Goal: Browse casually

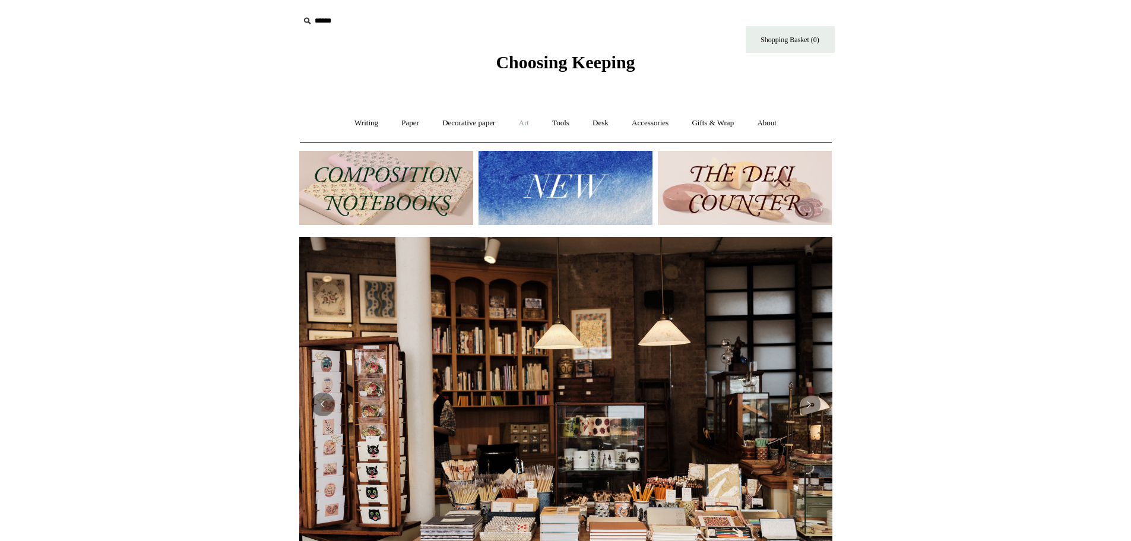
click at [521, 122] on link "Art +" at bounding box center [523, 122] width 31 height 31
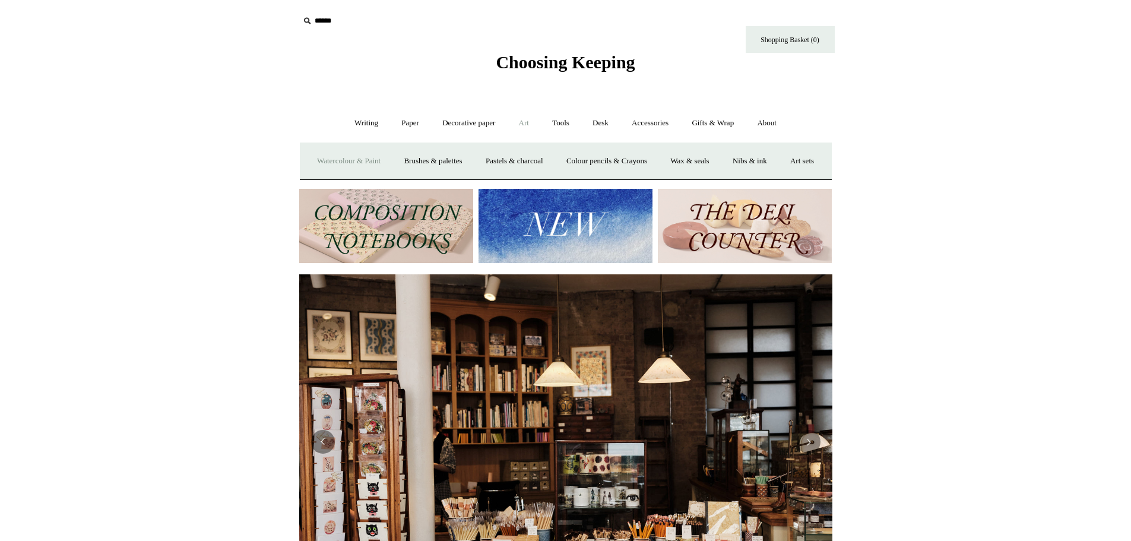
click at [351, 159] on link "Watercolour & Paint" at bounding box center [348, 160] width 85 height 31
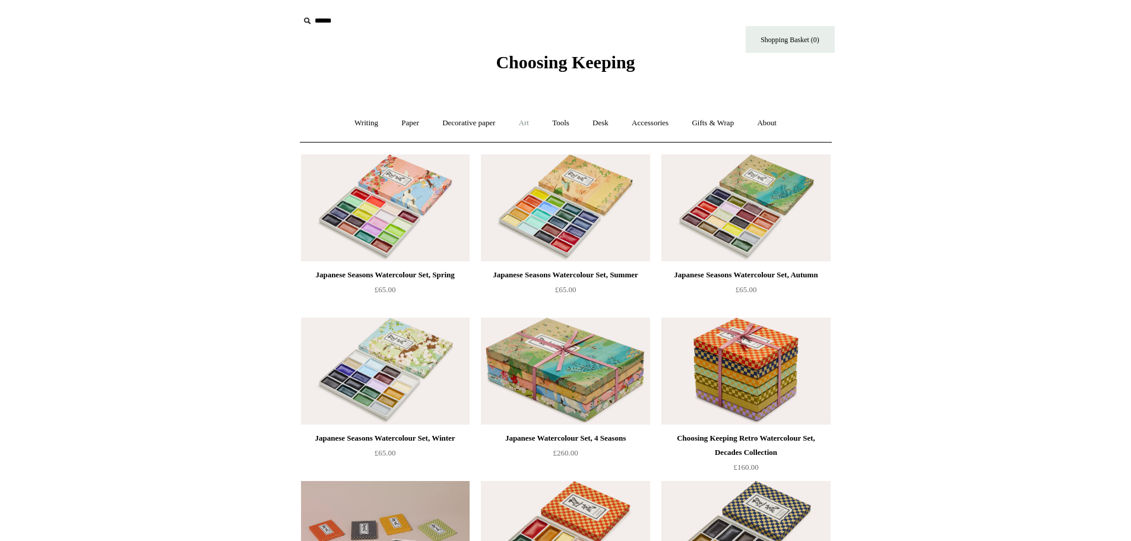
click at [523, 119] on link "Art +" at bounding box center [523, 122] width 31 height 31
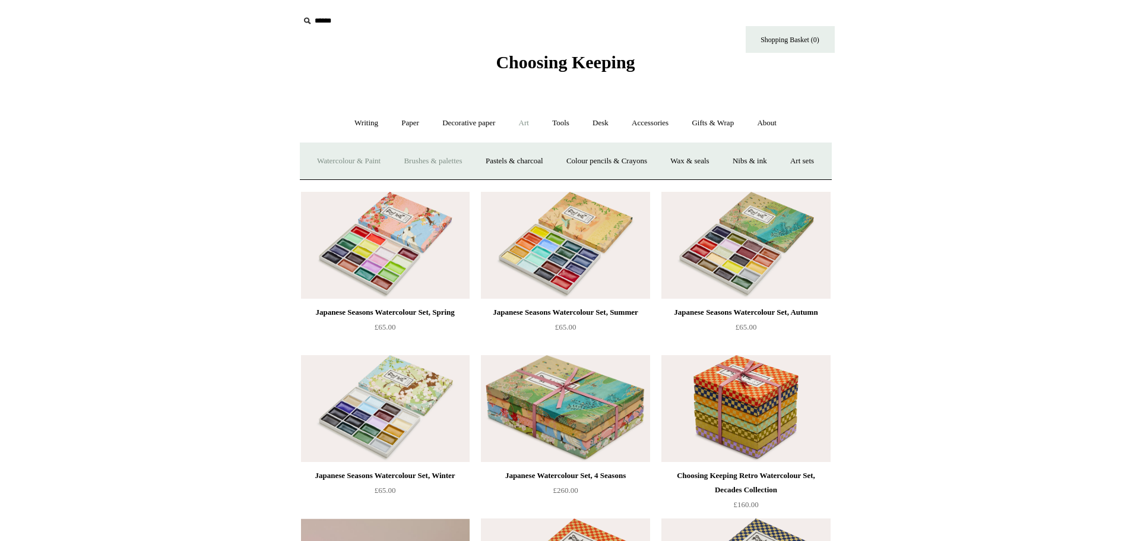
click at [454, 159] on link "Brushes & palettes" at bounding box center [433, 160] width 80 height 31
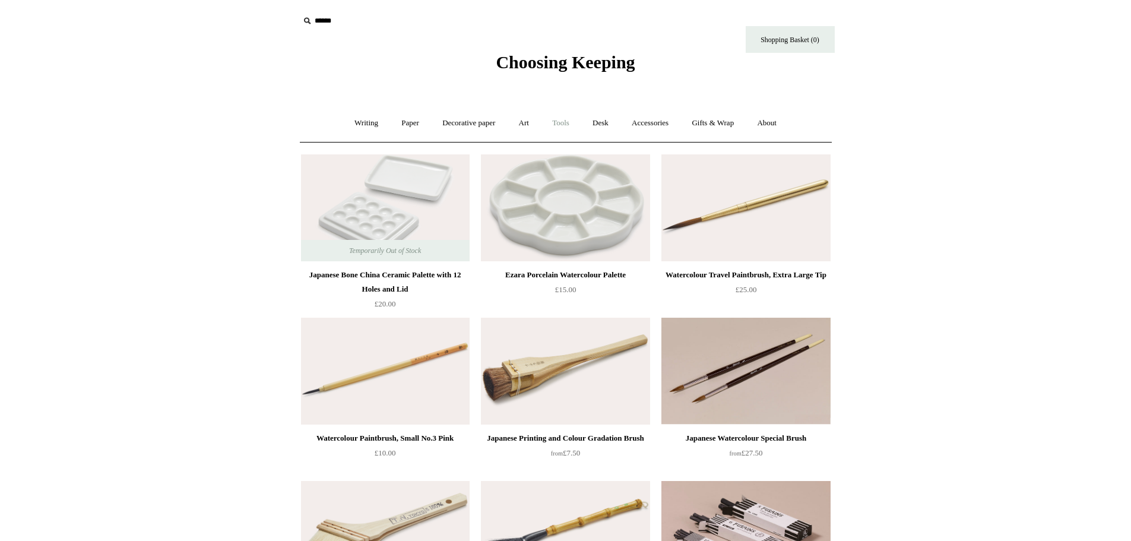
click at [561, 123] on link "Tools +" at bounding box center [560, 122] width 39 height 31
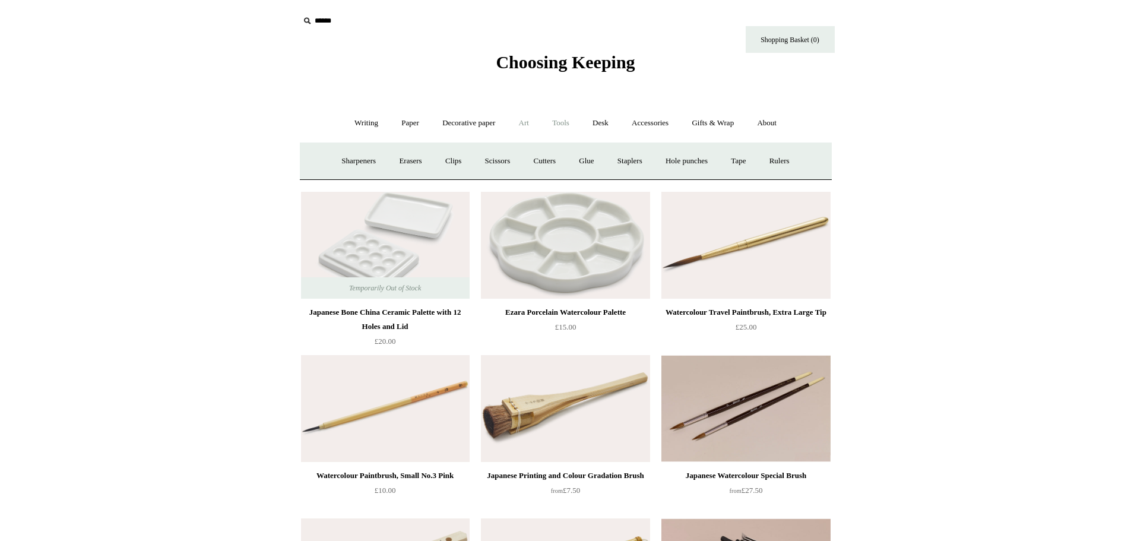
click at [524, 122] on link "Art +" at bounding box center [523, 122] width 31 height 31
click at [779, 177] on link "Art sets" at bounding box center [801, 160] width 45 height 31
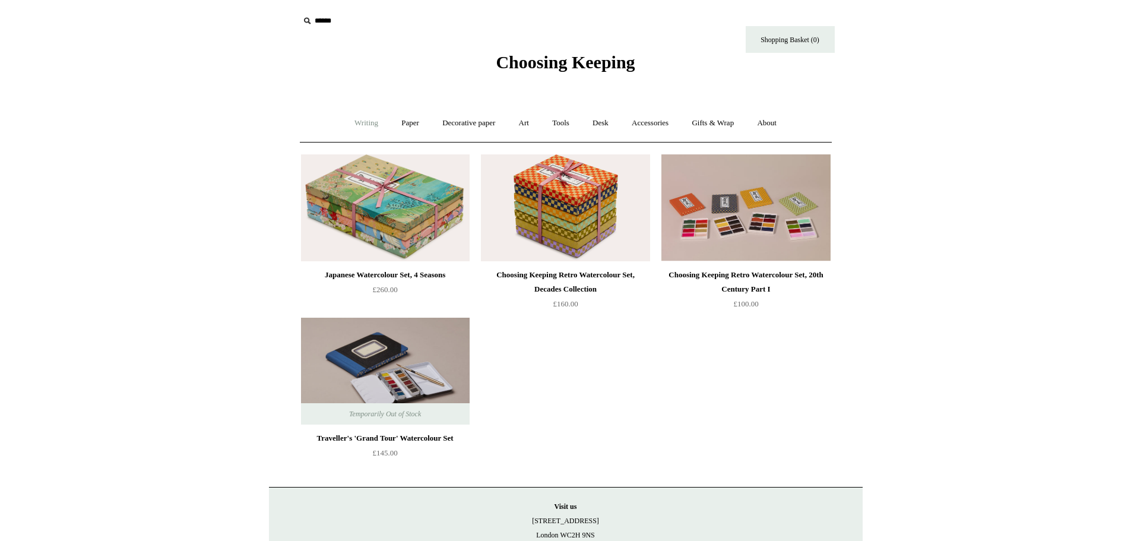
click at [362, 120] on link "Writing +" at bounding box center [366, 122] width 45 height 31
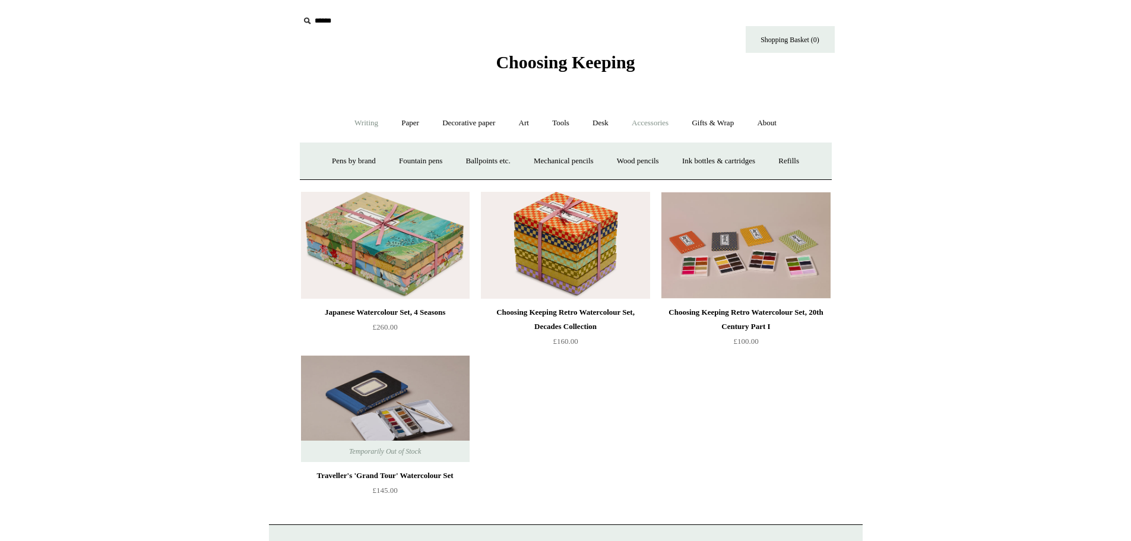
click at [666, 124] on link "Accessories +" at bounding box center [650, 122] width 58 height 31
click at [657, 162] on link "Books" at bounding box center [656, 160] width 41 height 31
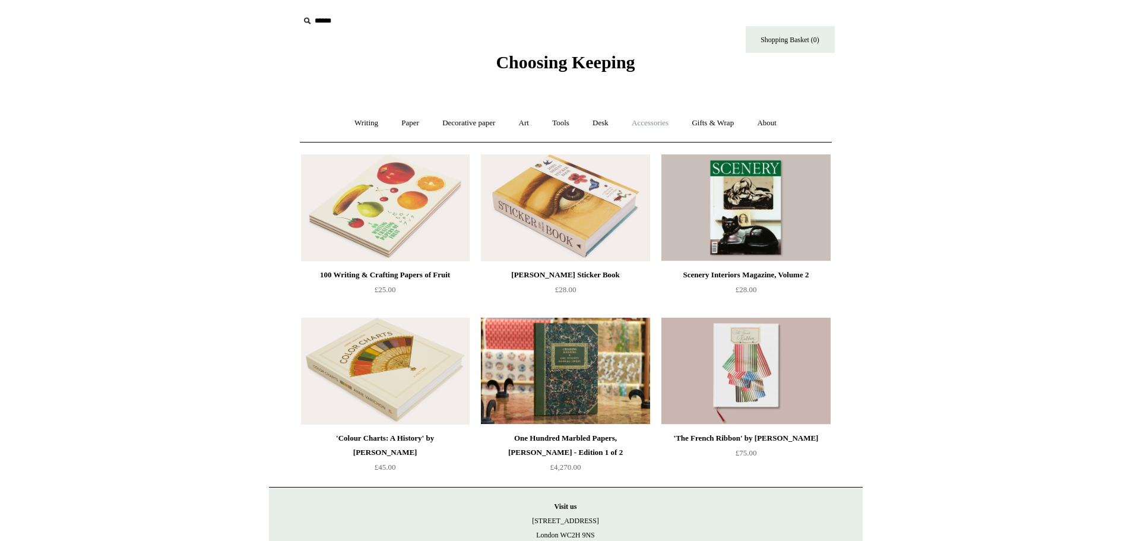
click at [650, 121] on link "Accessories +" at bounding box center [650, 122] width 58 height 31
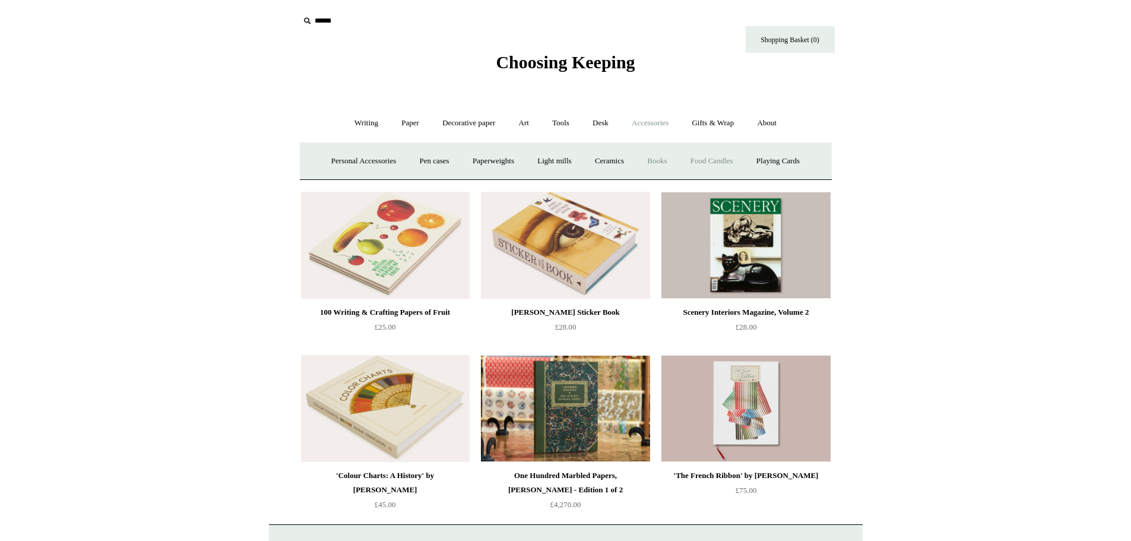
click at [715, 161] on link "Food Candles" at bounding box center [712, 160] width 64 height 31
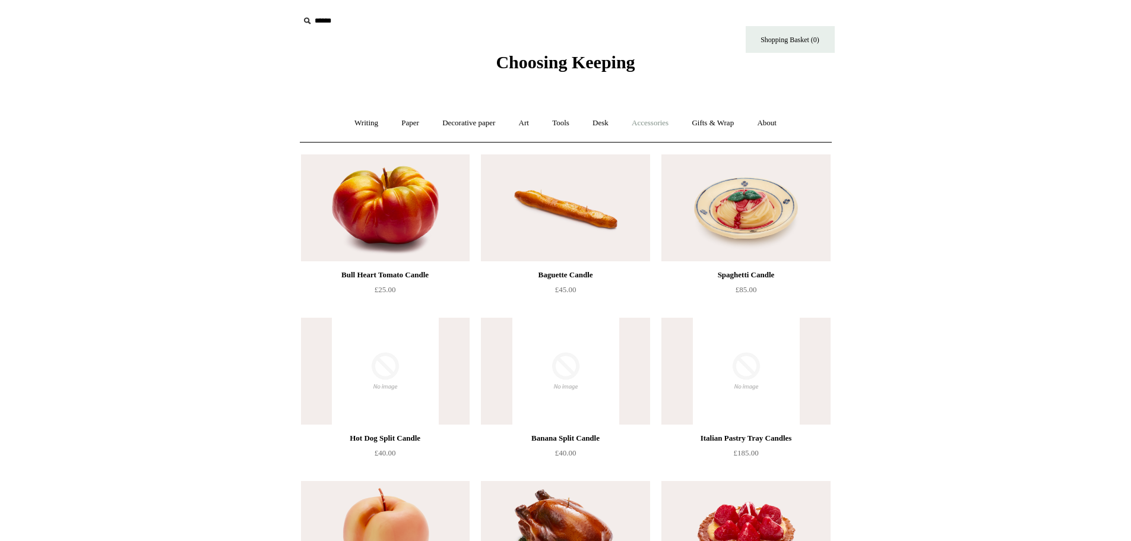
click at [655, 124] on link "Accessories +" at bounding box center [650, 122] width 58 height 31
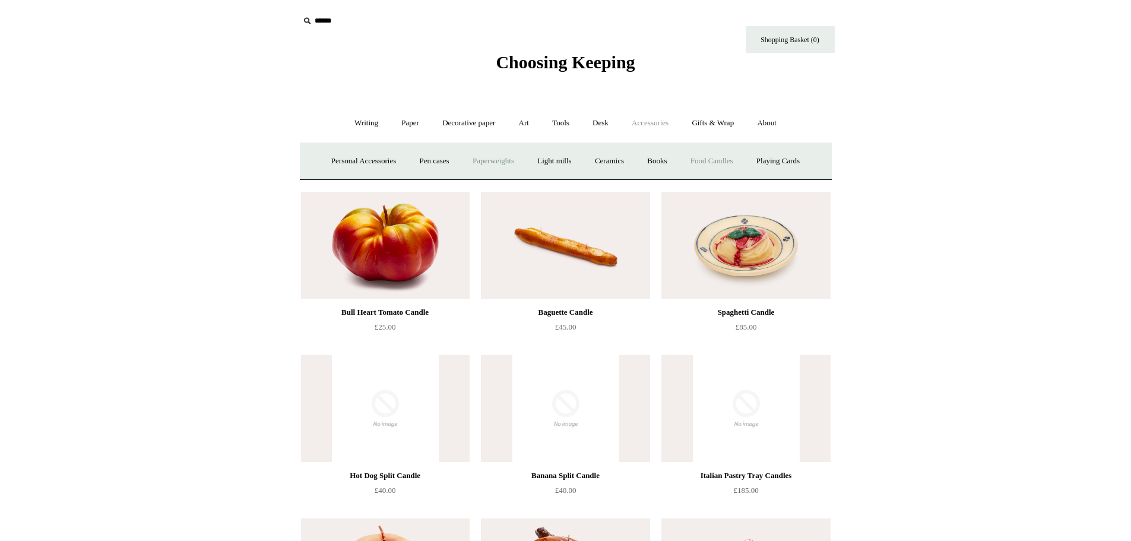
click at [493, 161] on link "Paperweights +" at bounding box center [493, 160] width 63 height 31
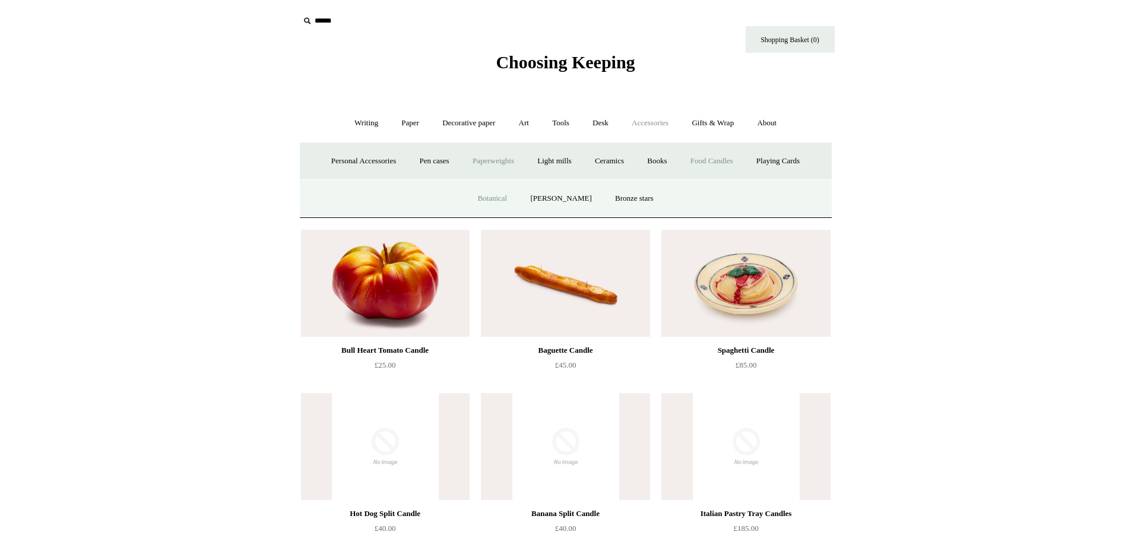
click at [499, 196] on link "Botanical" at bounding box center [492, 198] width 51 height 31
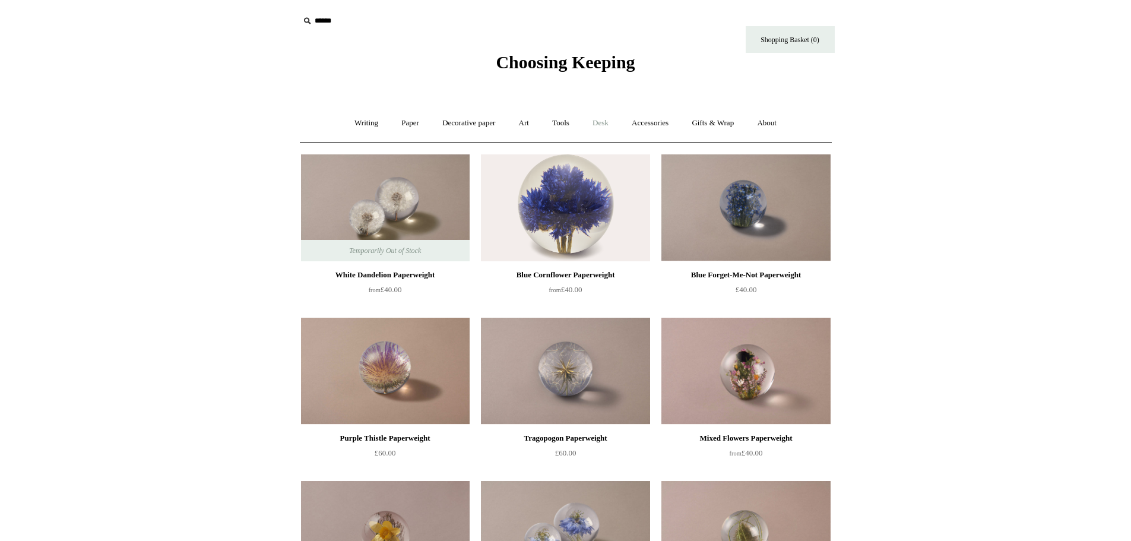
click at [603, 122] on link "Desk +" at bounding box center [600, 122] width 37 height 31
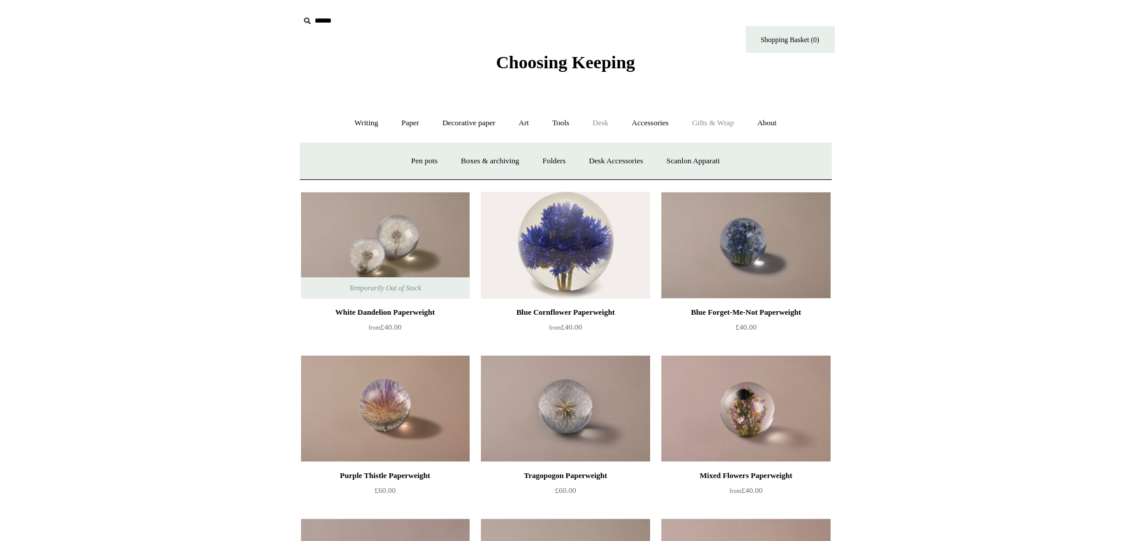
click at [705, 121] on link "Gifts & Wrap +" at bounding box center [713, 122] width 64 height 31
click at [562, 119] on link "Tools +" at bounding box center [560, 122] width 39 height 31
click at [598, 119] on link "Desk +" at bounding box center [600, 122] width 37 height 31
click at [620, 159] on link "Desk Accessories" at bounding box center [615, 160] width 75 height 31
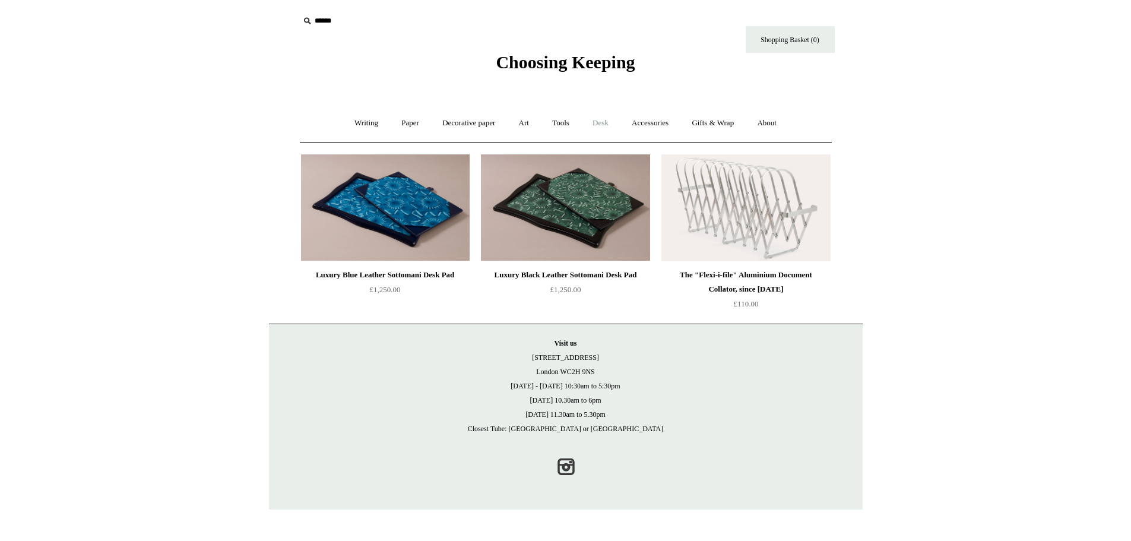
click at [606, 122] on link "Desk +" at bounding box center [600, 122] width 37 height 31
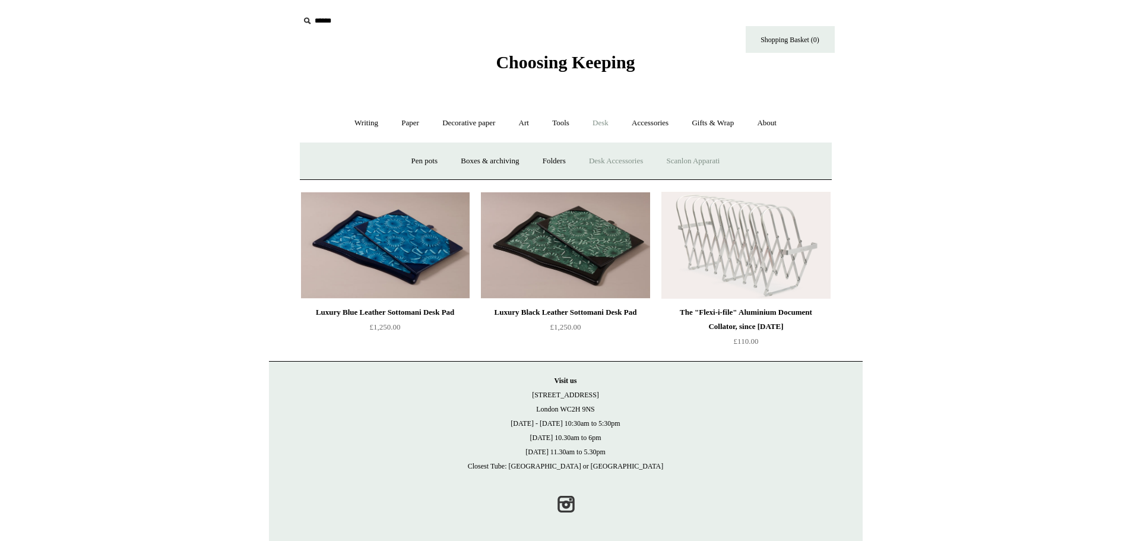
click at [698, 162] on link "Scanlon Apparati" at bounding box center [693, 160] width 75 height 31
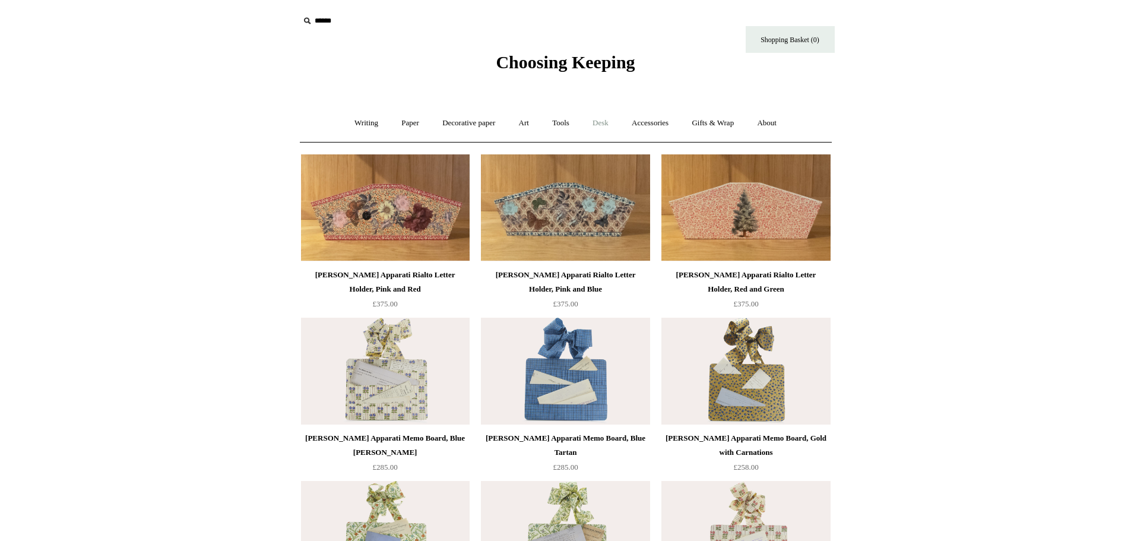
click at [595, 126] on link "Desk +" at bounding box center [600, 122] width 37 height 31
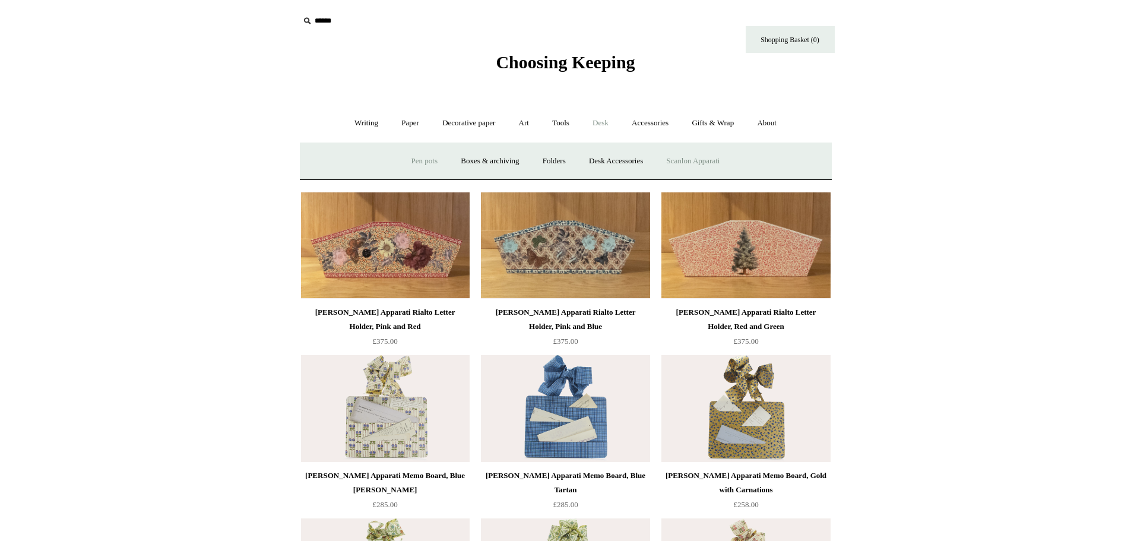
click at [413, 157] on link "Pen pots" at bounding box center [424, 160] width 47 height 31
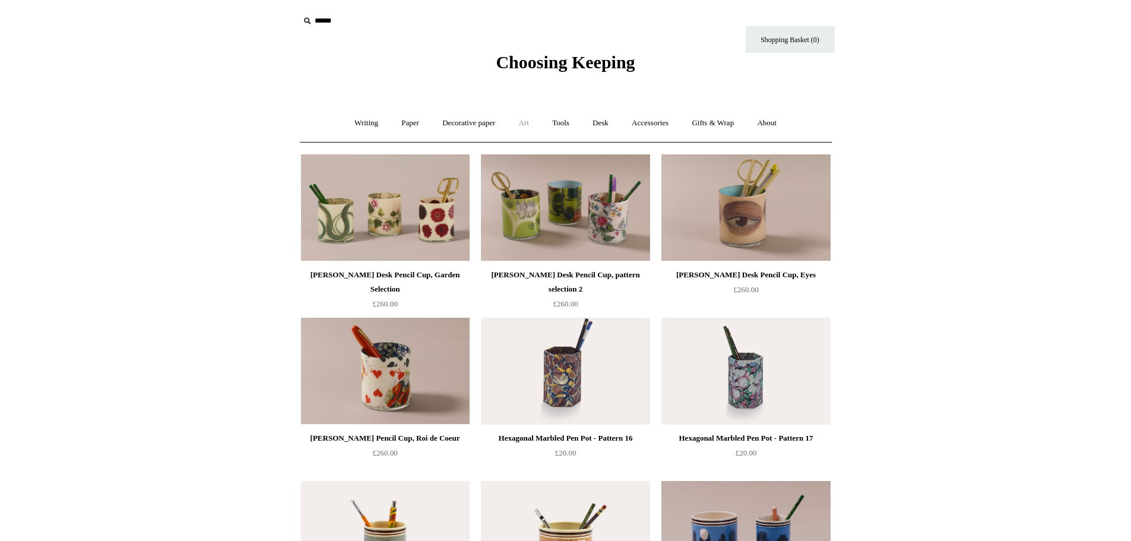
click at [520, 122] on link "Art +" at bounding box center [523, 122] width 31 height 31
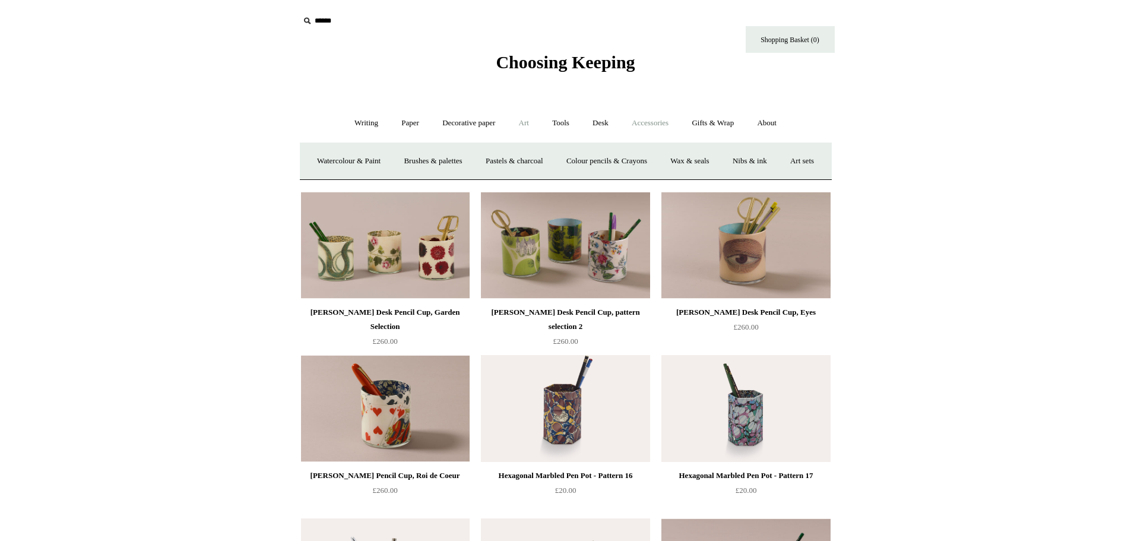
click at [665, 122] on link "Accessories +" at bounding box center [650, 122] width 58 height 31
click at [553, 161] on link "Light mills" at bounding box center [554, 160] width 55 height 31
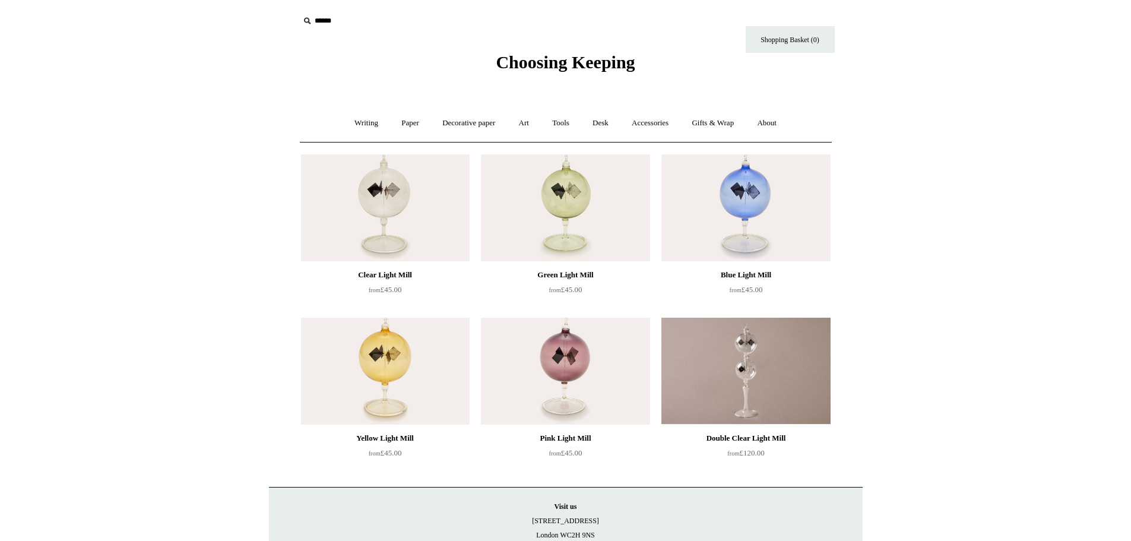
scroll to position [59, 0]
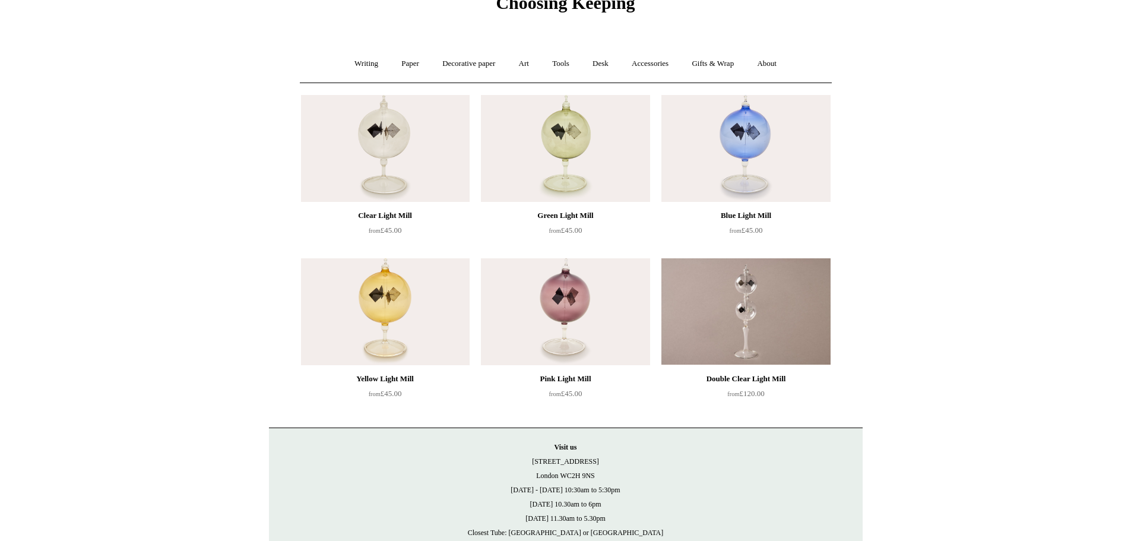
click at [383, 166] on img at bounding box center [385, 148] width 169 height 107
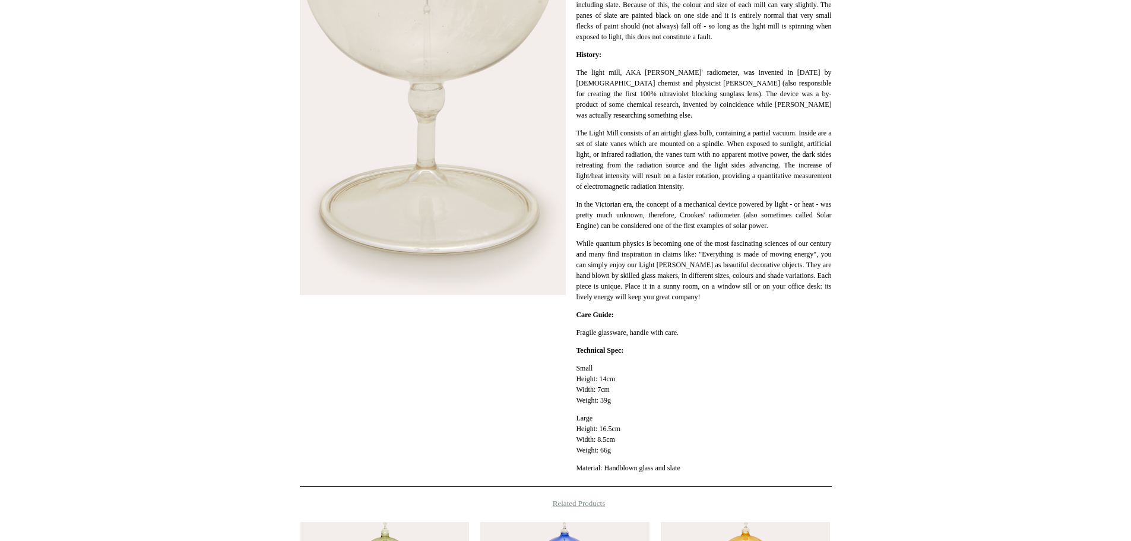
scroll to position [416, 0]
